Goal: Book appointment/travel/reservation

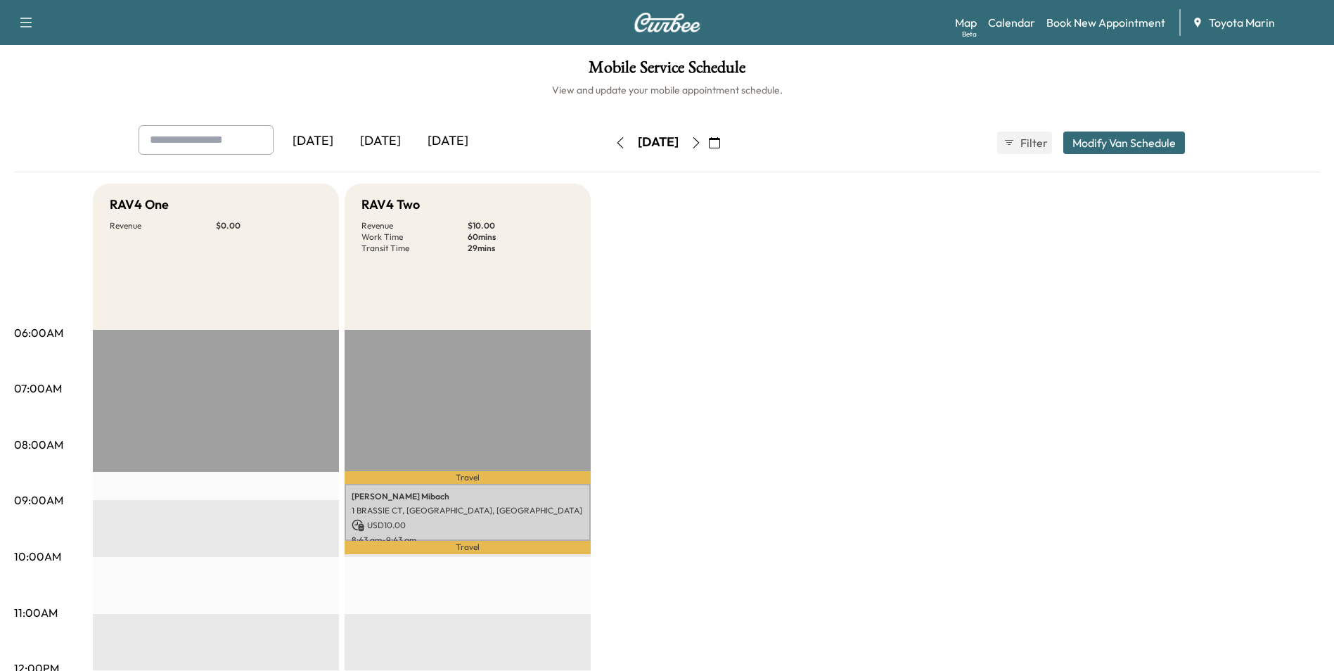
click at [702, 140] on icon "button" at bounding box center [696, 142] width 11 height 11
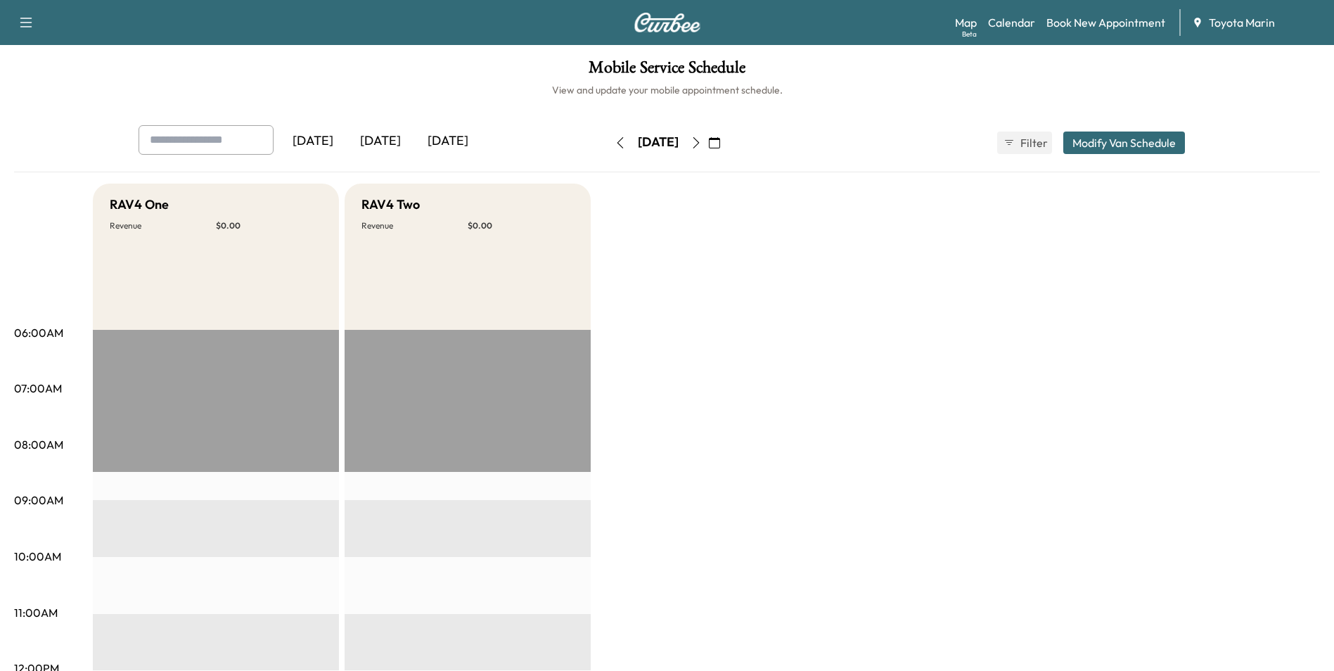
click at [702, 144] on icon "button" at bounding box center [696, 142] width 11 height 11
click at [702, 137] on icon "button" at bounding box center [696, 142] width 11 height 11
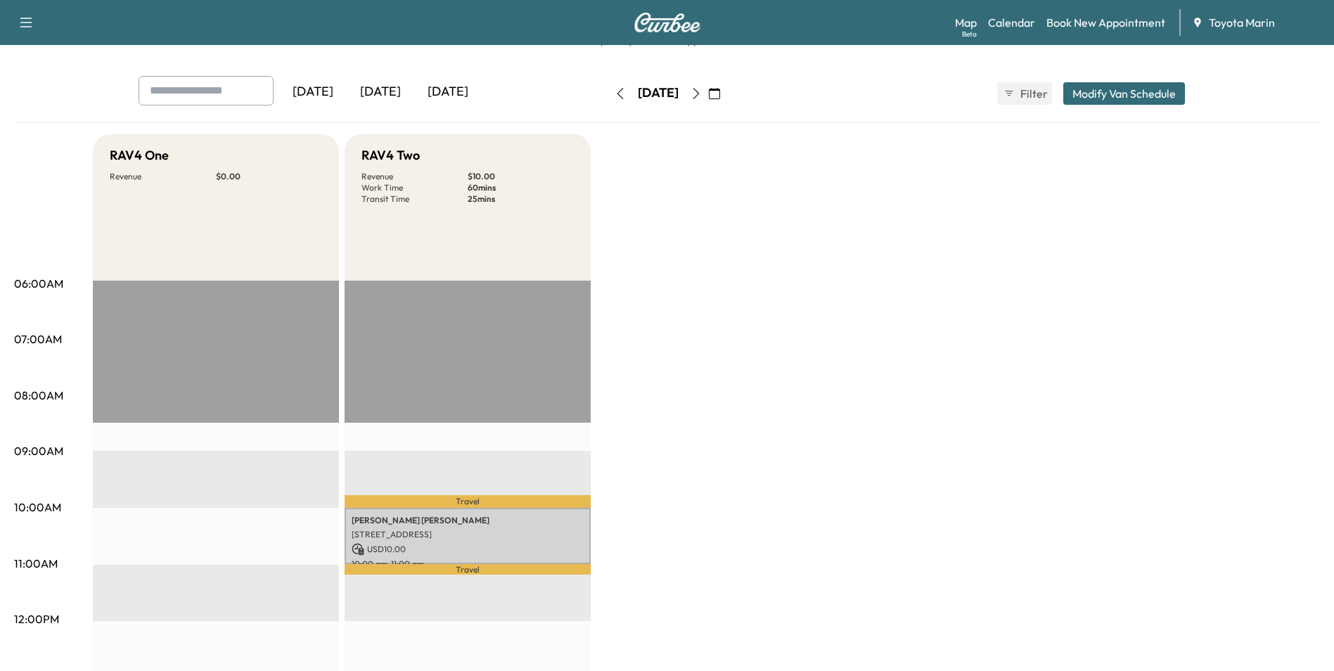
scroll to position [70, 0]
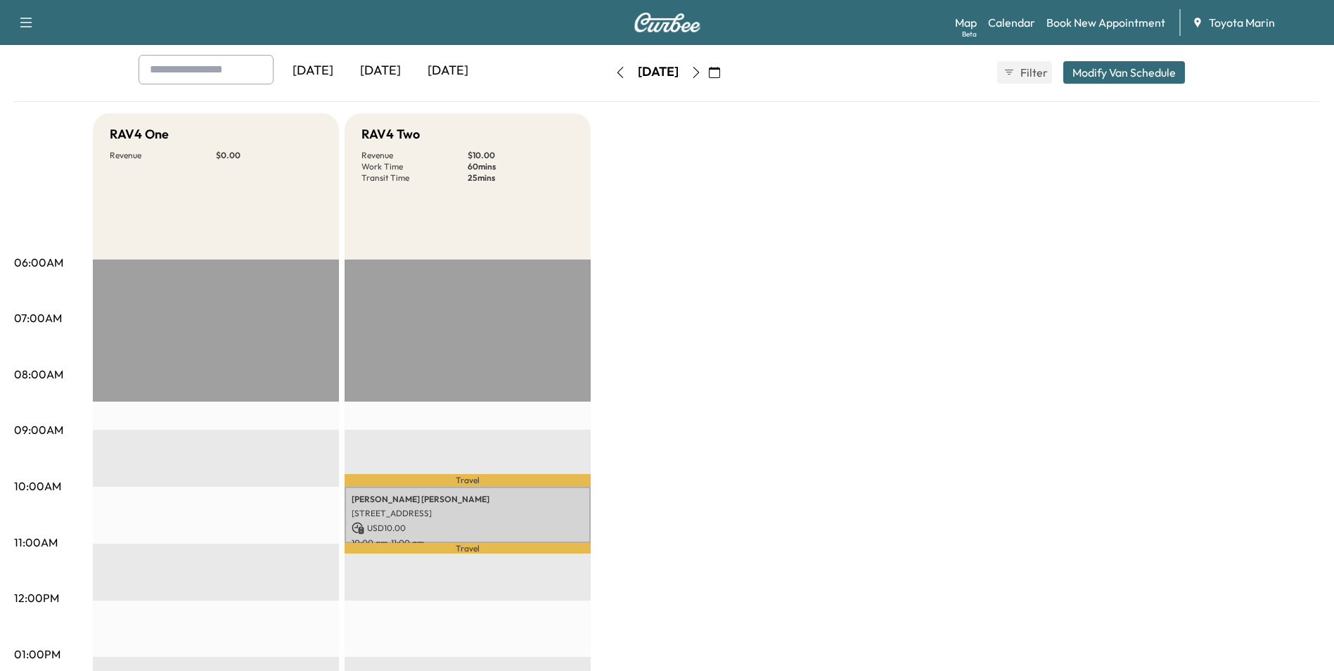
click at [609, 53] on div "[DATE] October 2025 S M T W T F S 28 29 30 1 2 3 4 5 6 7 8 9 10 11 12 13 14 15 …" at bounding box center [668, 72] width 118 height 45
click at [615, 70] on icon "button" at bounding box center [620, 72] width 11 height 11
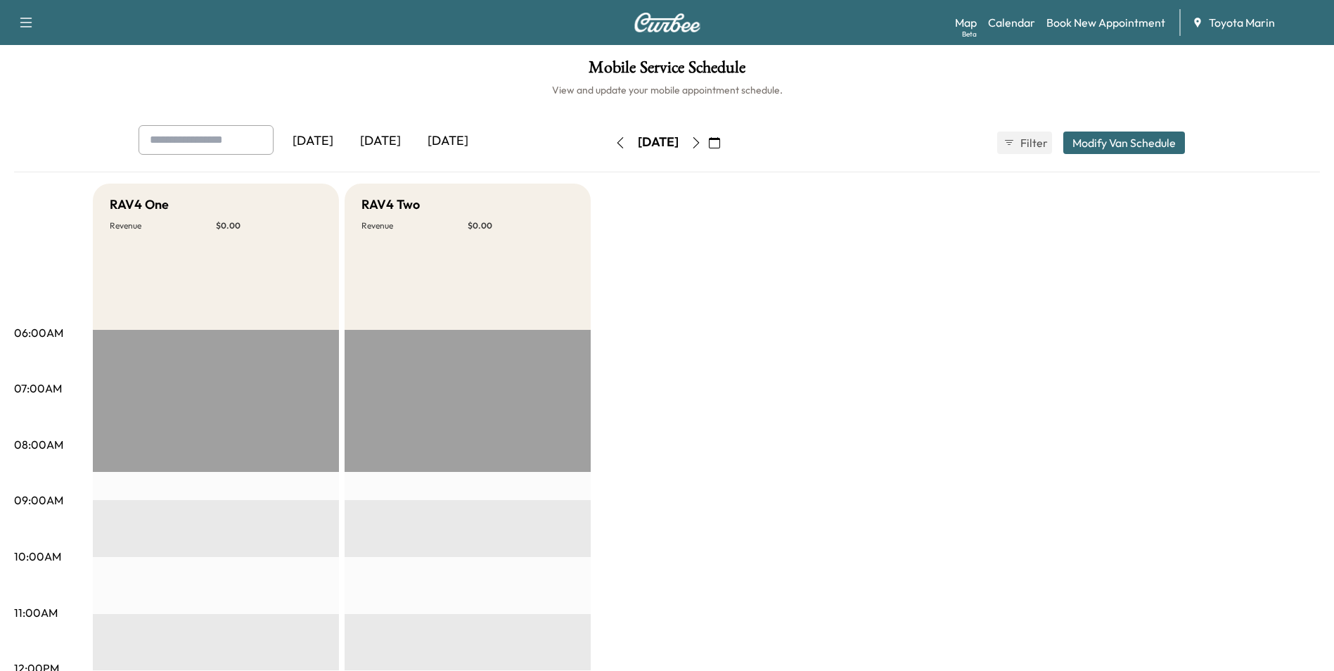
click at [617, 141] on icon "button" at bounding box center [620, 142] width 6 height 11
click at [615, 141] on icon "button" at bounding box center [620, 142] width 11 height 11
